Goal: Information Seeking & Learning: Learn about a topic

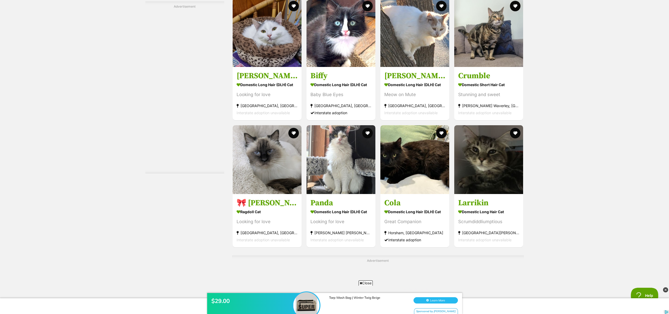
scroll to position [2221, 0]
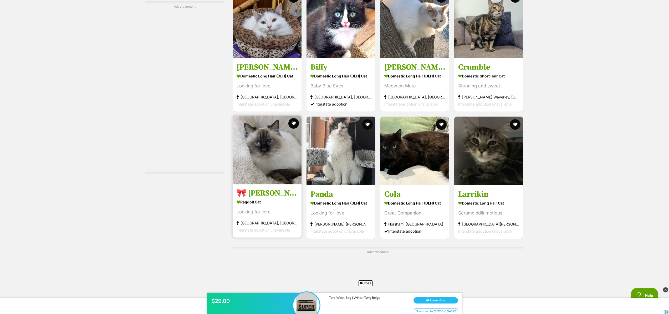
click at [280, 145] on img at bounding box center [267, 150] width 69 height 69
